Goal: Find specific page/section: Find specific page/section

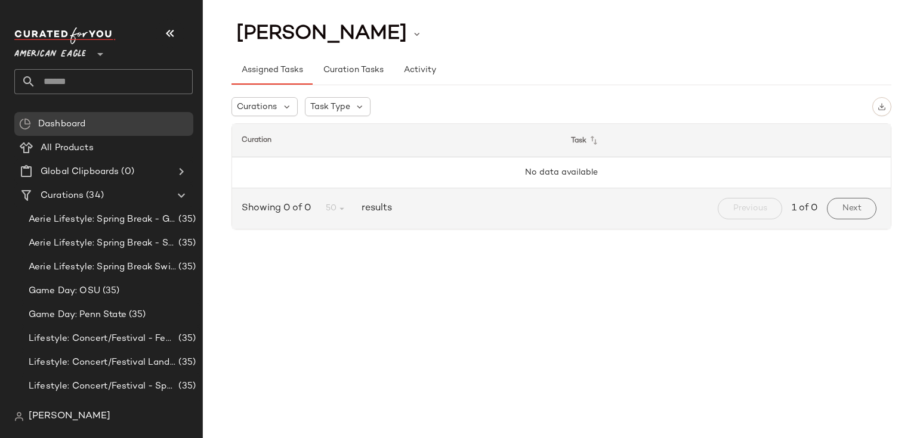
click at [41, 42] on span "American Eagle" at bounding box center [50, 51] width 72 height 21
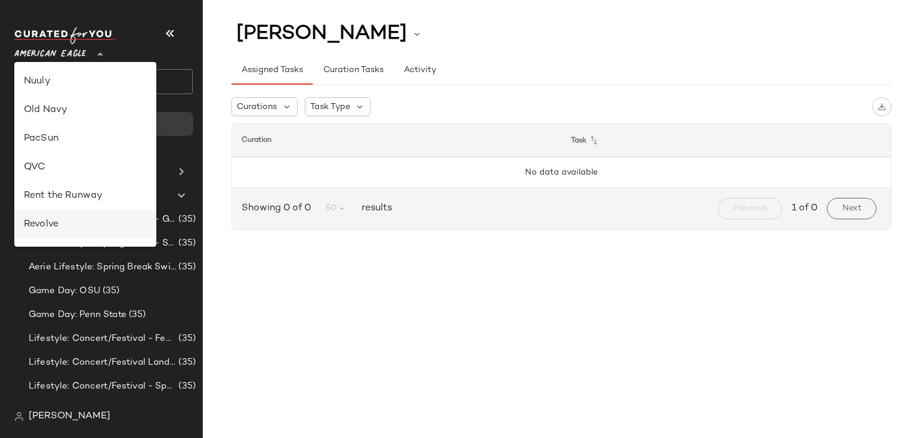
scroll to position [429, 0]
click at [81, 212] on div "Revolve" at bounding box center [85, 224] width 142 height 29
type input "**"
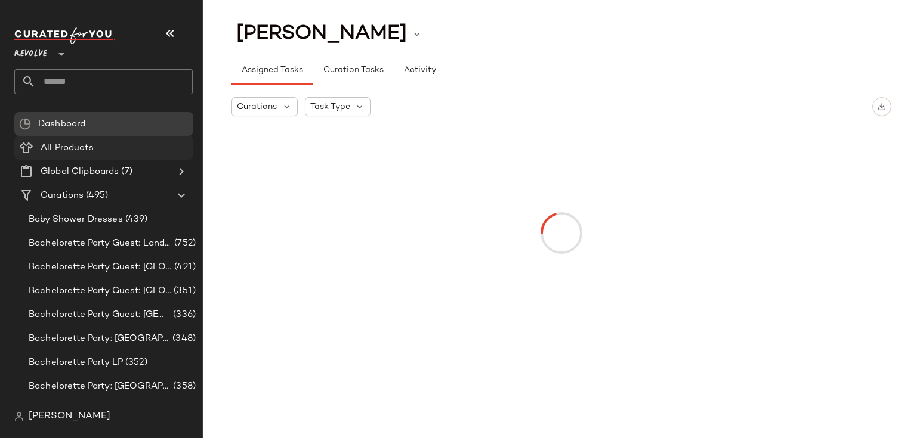
click at [126, 144] on div "All Products" at bounding box center [112, 148] width 151 height 14
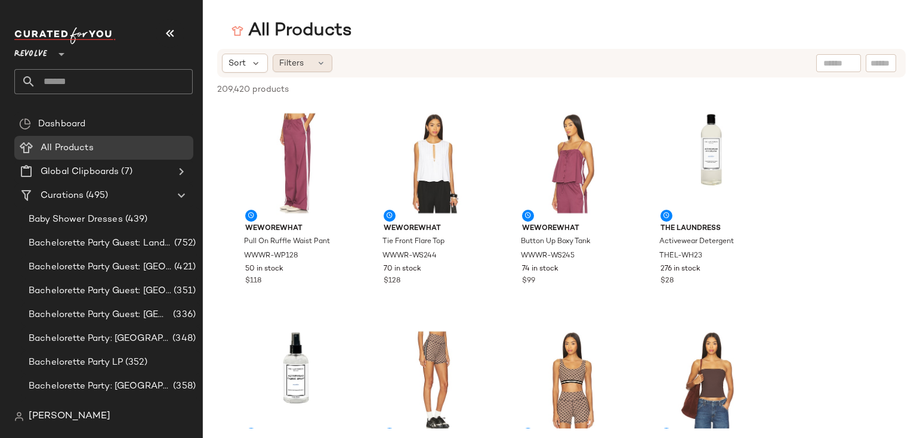
click at [316, 60] on icon at bounding box center [321, 63] width 10 height 10
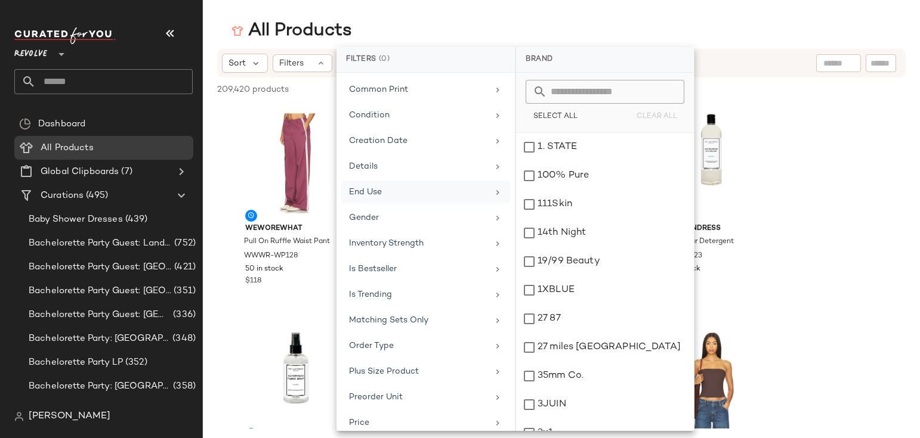
scroll to position [318, 0]
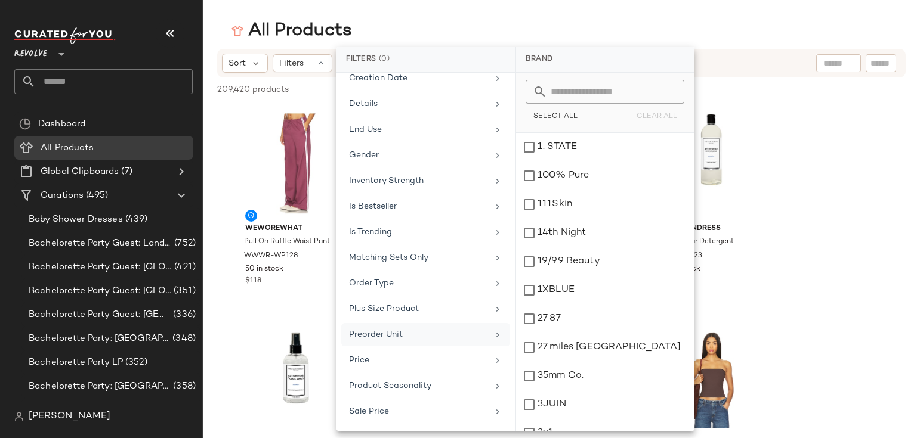
click at [411, 330] on div "Preorder Unit" at bounding box center [418, 335] width 139 height 13
